Goal: Find specific page/section: Find specific page/section

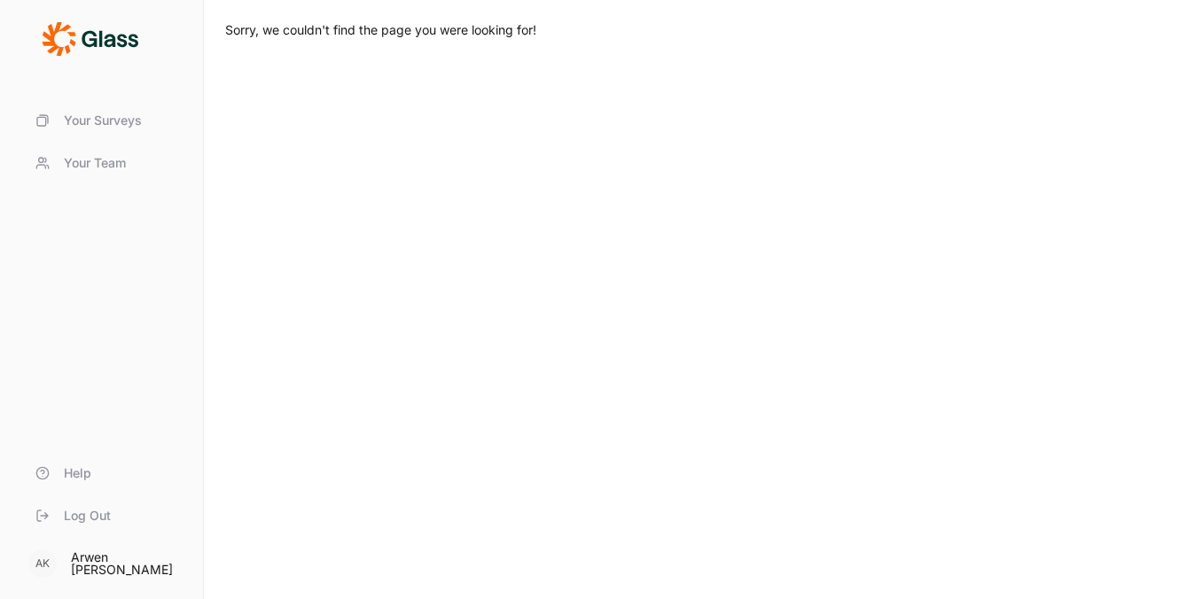
click at [121, 113] on span "Your Surveys" at bounding box center [103, 121] width 78 height 18
